Goal: Transaction & Acquisition: Purchase product/service

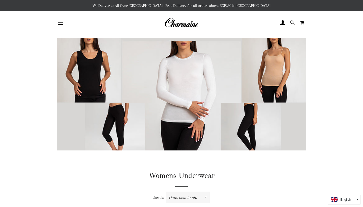
click at [294, 19] on span at bounding box center [292, 23] width 5 height 8
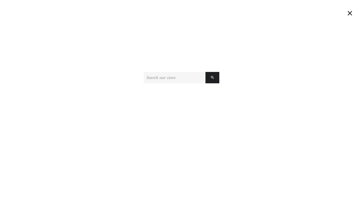
type input "y"
type input "underware"
click at [212, 77] on button "Search" at bounding box center [212, 77] width 14 height 11
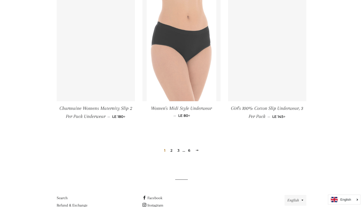
scroll to position [529, 0]
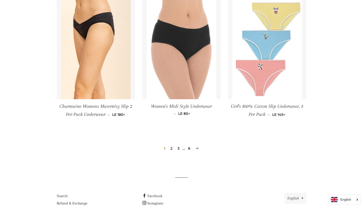
click at [173, 148] on link "2" at bounding box center [171, 148] width 6 height 8
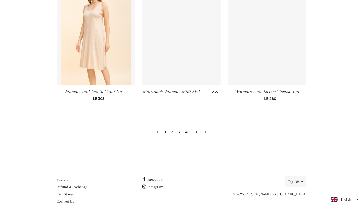
scroll to position [538, 0]
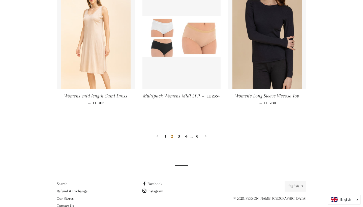
click at [179, 136] on link "3" at bounding box center [179, 136] width 6 height 8
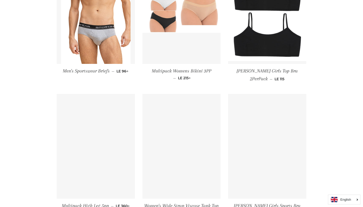
scroll to position [33, 0]
